Goal: Find specific page/section: Find specific page/section

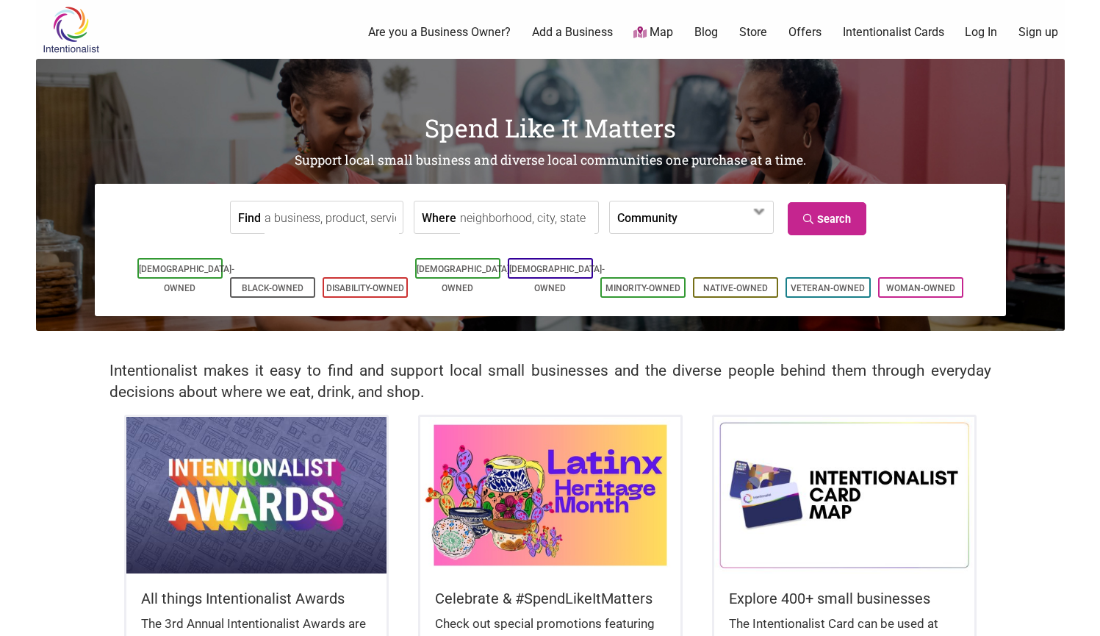
click at [304, 215] on input "Find" at bounding box center [332, 217] width 135 height 33
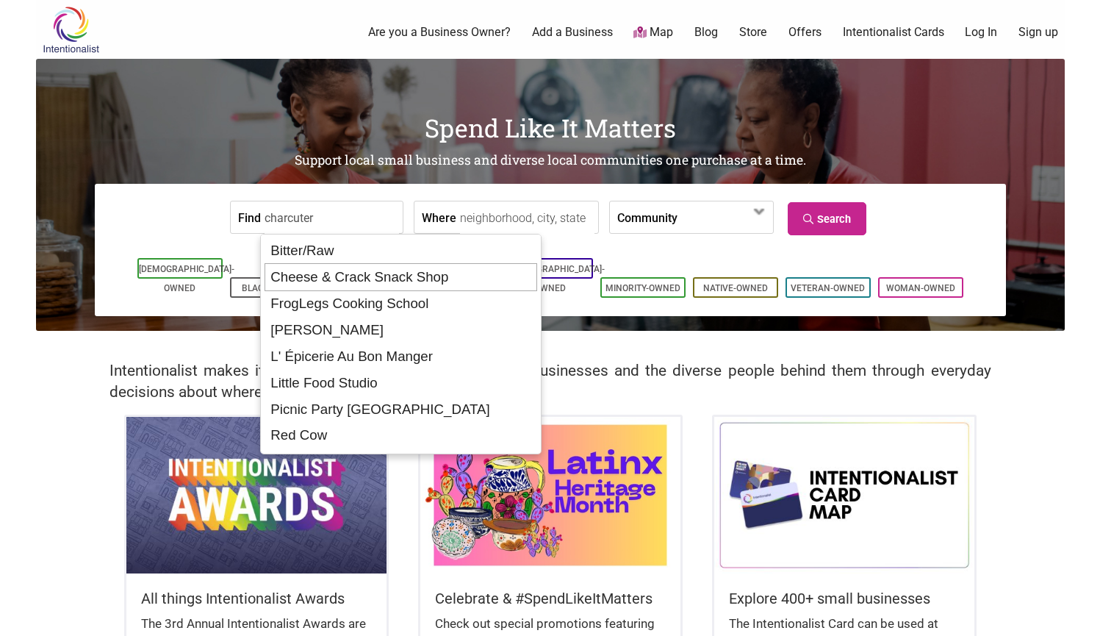
click at [322, 274] on div "Cheese & Crack Snack Shop" at bounding box center [401, 277] width 273 height 28
type input "Cheese & Crack Snack Shop"
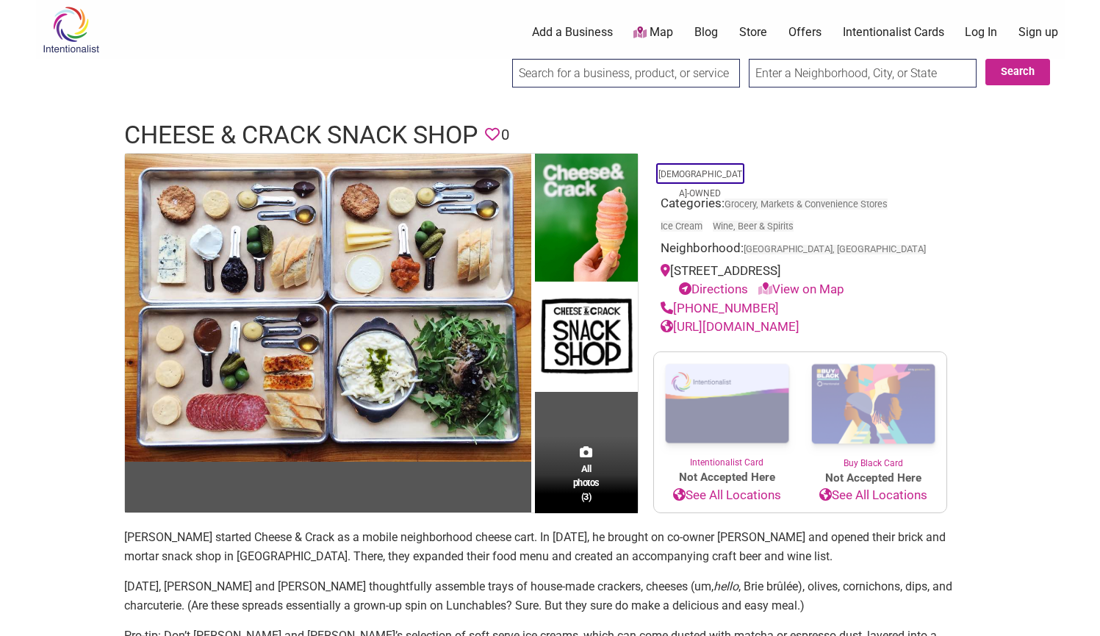
click at [623, 73] on input "search" at bounding box center [626, 73] width 228 height 29
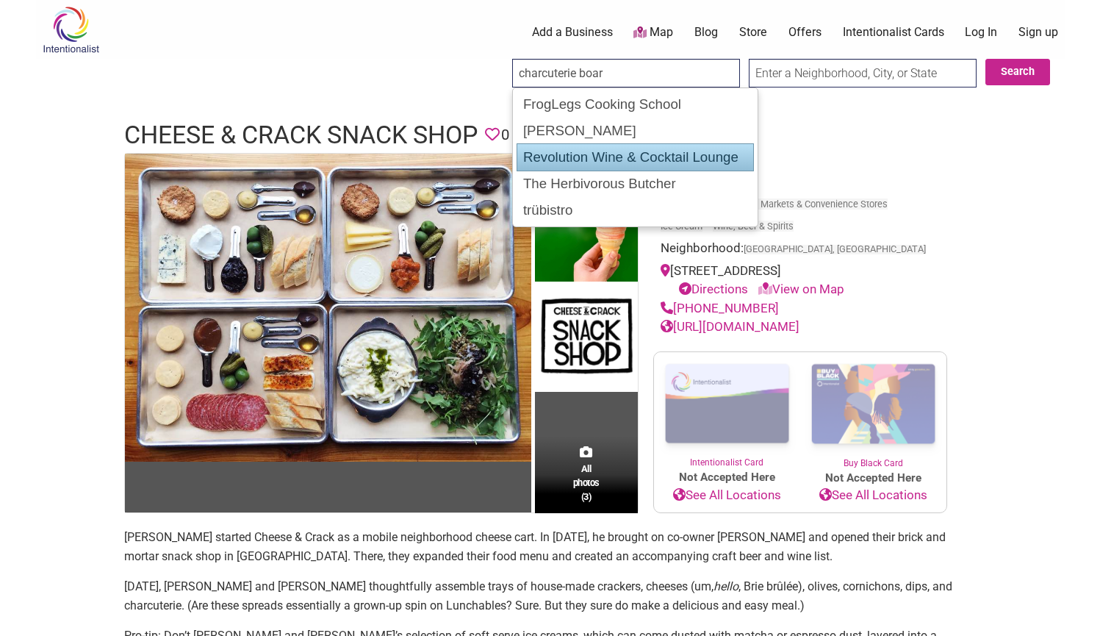
click at [572, 149] on div "Revolution Wine & Cocktail Lounge" at bounding box center [635, 157] width 237 height 28
type input "Revolution Wine & Cocktail Lounge"
